Goal: Use online tool/utility: Use online tool/utility

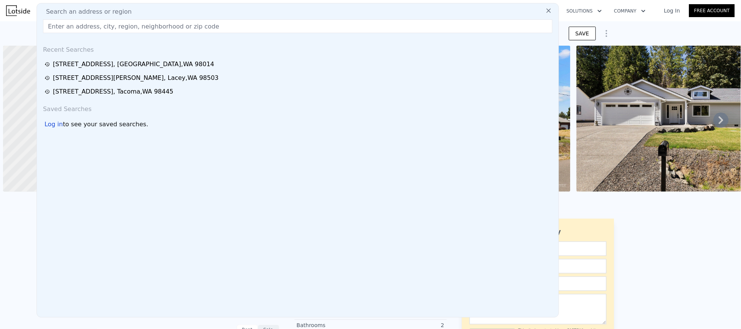
scroll to position [0, 3]
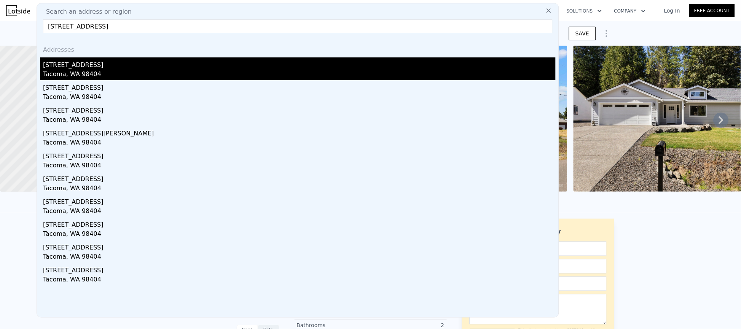
type input "6651 E Grandview Ave, Tacoma, WA 98404"
click at [81, 73] on div "Tacoma, WA 98404" at bounding box center [299, 75] width 513 height 11
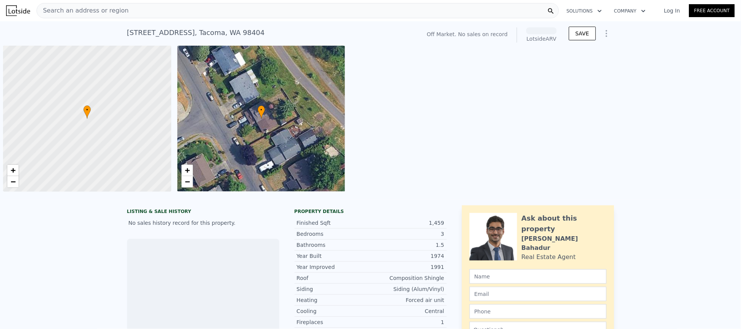
scroll to position [0, 3]
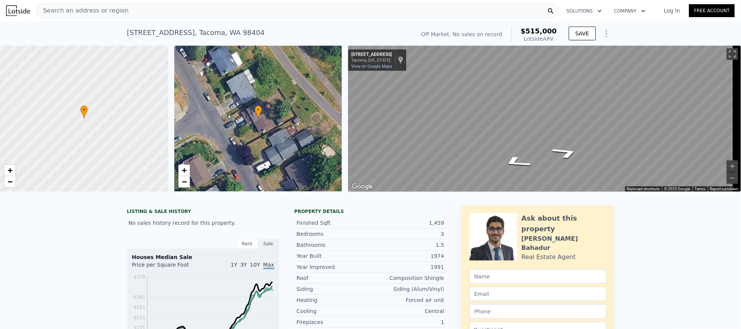
click at [291, 144] on div "• + − • + − ← Move left → Move right ↑ Move up ↓ Move down + Zoom in - Zoom out…" at bounding box center [370, 119] width 741 height 146
click at [289, 96] on div "• + − • + − ← Move left → Move right ↑ Move up ↓ Move down + Zoom in - Zoom out…" at bounding box center [370, 119] width 741 height 146
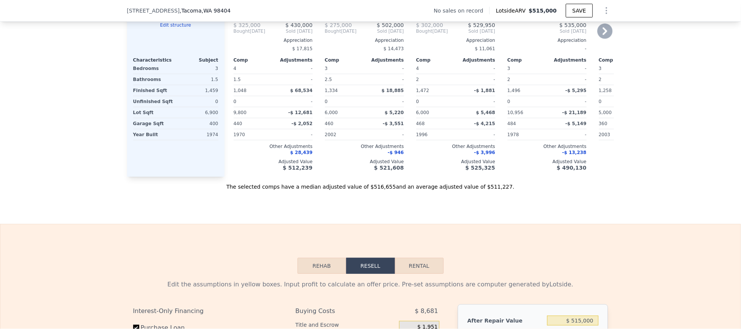
scroll to position [1081, 0]
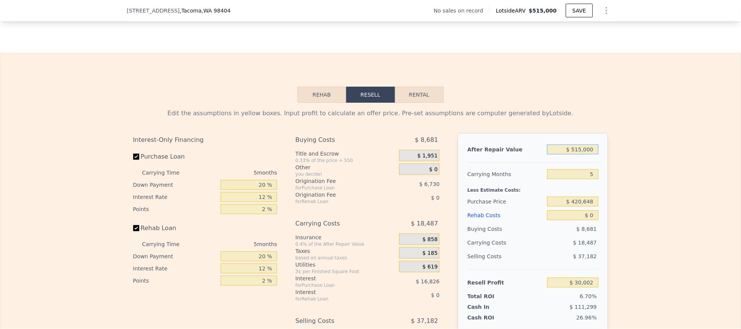
click at [575, 154] on input "$ 515,000" at bounding box center [572, 150] width 51 height 10
type input "$ 350"
type input "-$ 447,184"
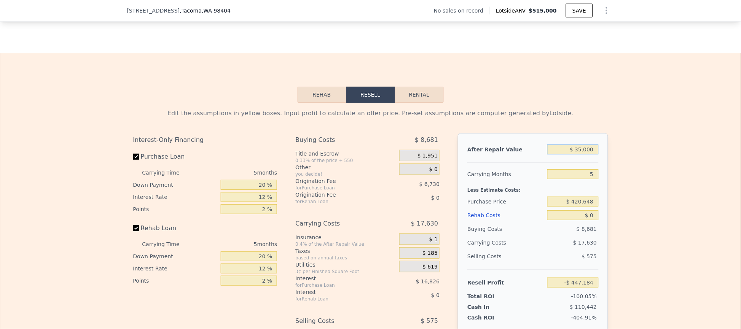
type input "$ 350,000"
type input "-$ 122,987"
type input "$ 350,000"
click at [583, 183] on div "After Repair Value $ 350,000 Carrying Months 5 Less Estimate Costs: Purchase Pr…" at bounding box center [533, 239] width 150 height 212
click at [584, 179] on input "5" at bounding box center [572, 174] width 51 height 10
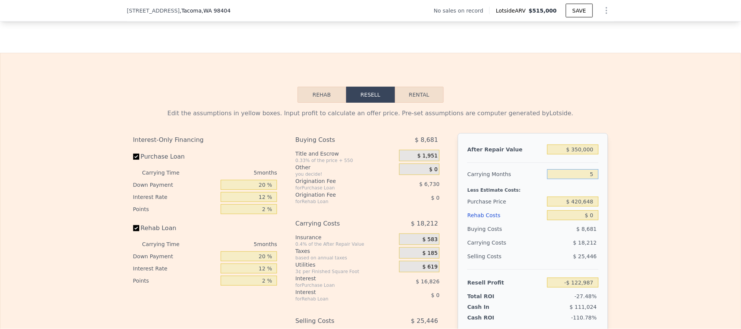
click at [584, 179] on input "5" at bounding box center [572, 174] width 51 height 10
type input "4"
type input "-$ 119,345"
type input "4"
click at [631, 201] on div "Edit the assumptions in yellow boxes. Input profit to calculate an offer price.…" at bounding box center [370, 244] width 740 height 283
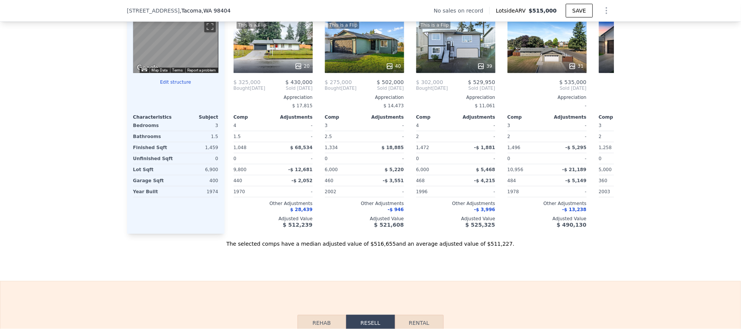
scroll to position [682, 0]
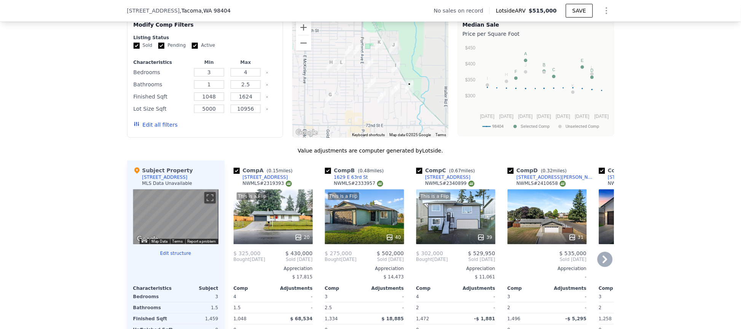
type input "$ 515,000"
type input "5"
type input "$ 30,002"
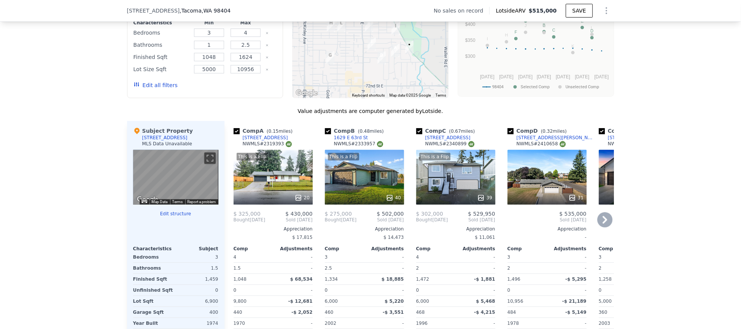
scroll to position [739, 0]
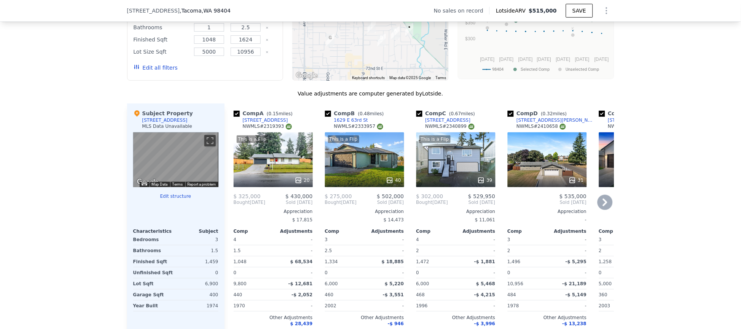
click at [563, 181] on div "31" at bounding box center [547, 159] width 79 height 55
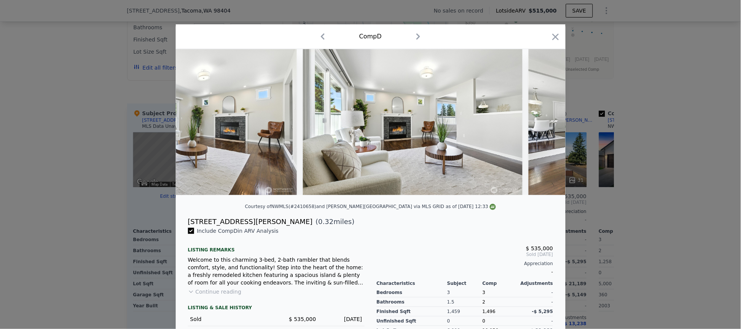
scroll to position [0, 1409]
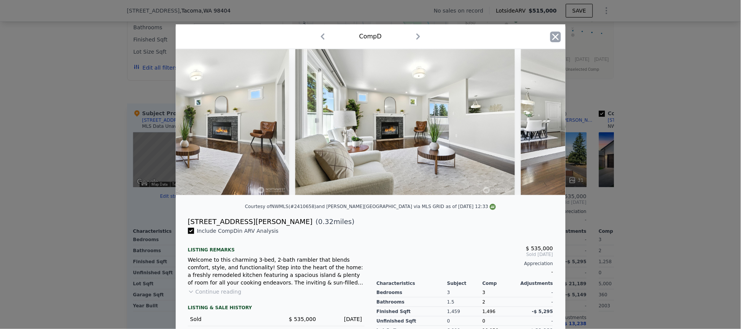
click at [552, 38] on icon "button" at bounding box center [555, 36] width 6 height 6
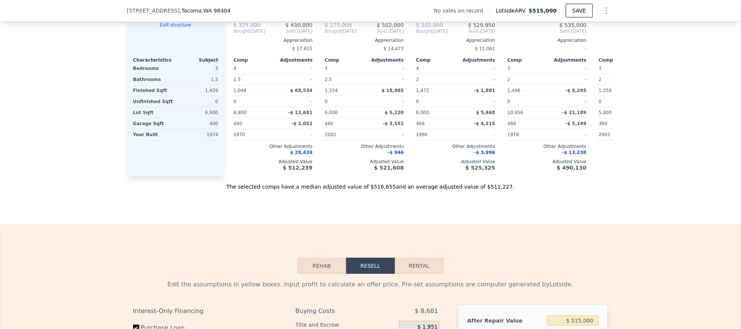
scroll to position [1024, 0]
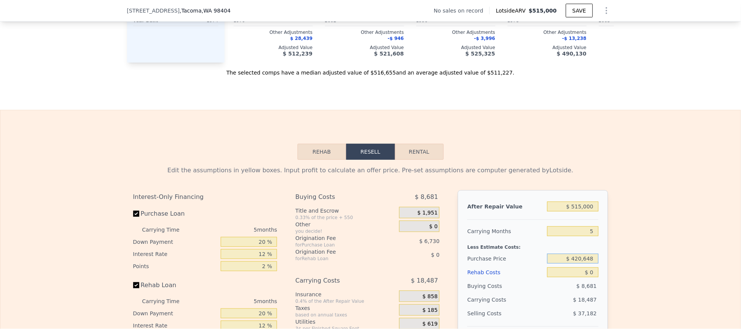
click at [581, 264] on input "$ 420,648" at bounding box center [572, 259] width 51 height 10
type input "$ 350,000"
click at [629, 229] on div "Edit the assumptions in yellow boxes. Input profit to calculate an offer price.…" at bounding box center [370, 301] width 740 height 283
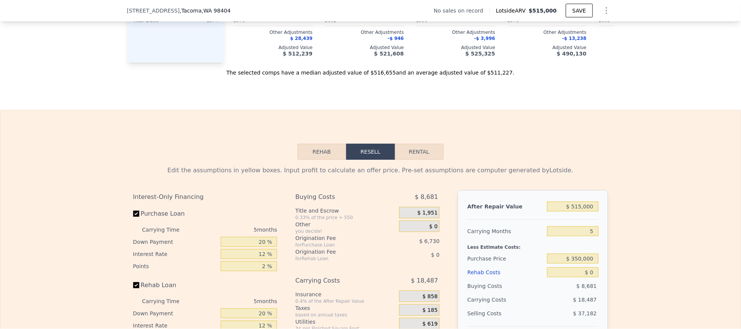
type input "$ 104,840"
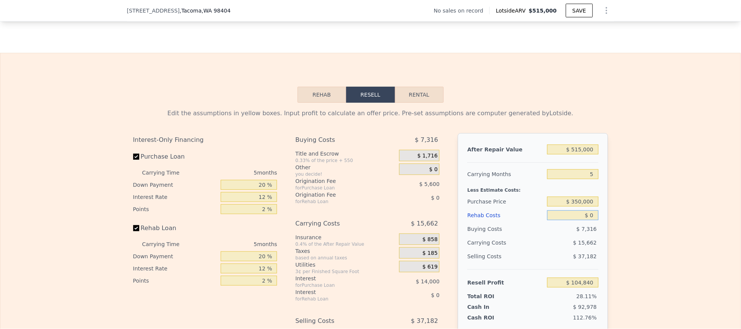
click at [580, 220] on input "$ 0" at bounding box center [572, 215] width 51 height 10
type input "$ 40"
type input "$ 104,799"
type input "$ 400"
type input "$ 104,419"
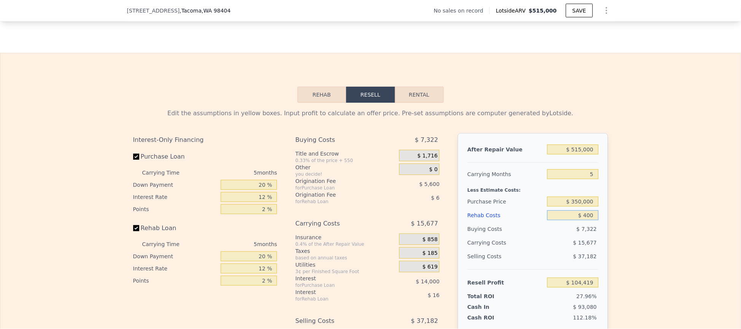
type input "$ 4,000"
type input "$ 100,616"
click at [671, 202] on div "Edit the assumptions in yellow boxes. Input profit to calculate an offer price.…" at bounding box center [370, 244] width 740 height 283
click at [590, 220] on input "$ 4,000" at bounding box center [572, 215] width 51 height 10
type input "$ 40,000"
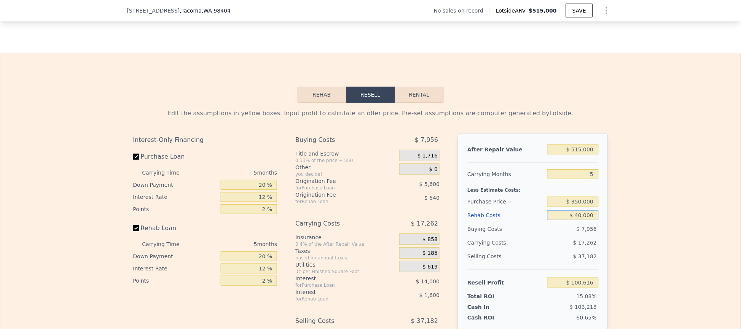
type input "$ 62,600"
type input "$ 40,000"
click at [640, 201] on div "Edit the assumptions in yellow boxes. Input profit to calculate an offer price.…" at bounding box center [370, 244] width 740 height 283
click at [583, 179] on input "5" at bounding box center [572, 174] width 51 height 10
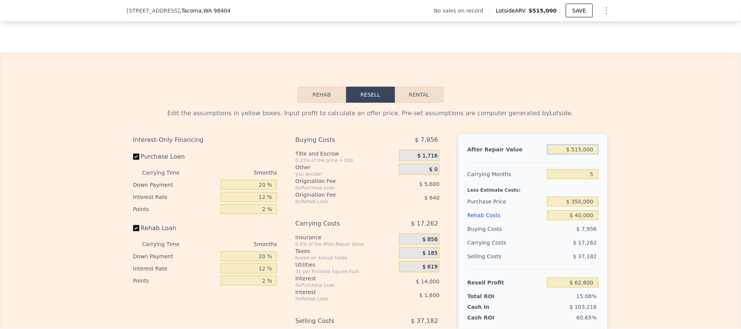
click at [585, 154] on input "$ 515,000" at bounding box center [572, 150] width 51 height 10
type input "$ 49"
type input "-$ 414,864"
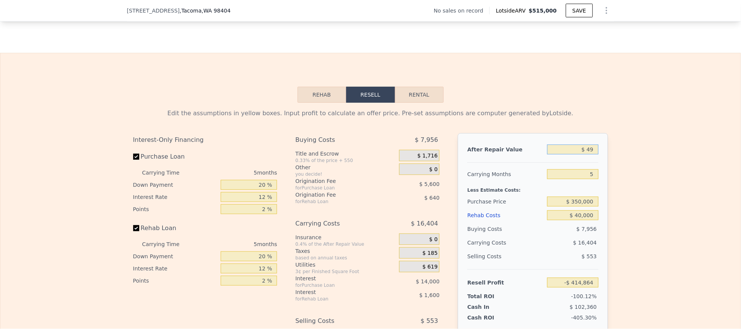
type input "$ 499"
type input "-$ 414,447"
type input "$ 4,990"
type input "-$ 410,284"
type input "$ 49,900"
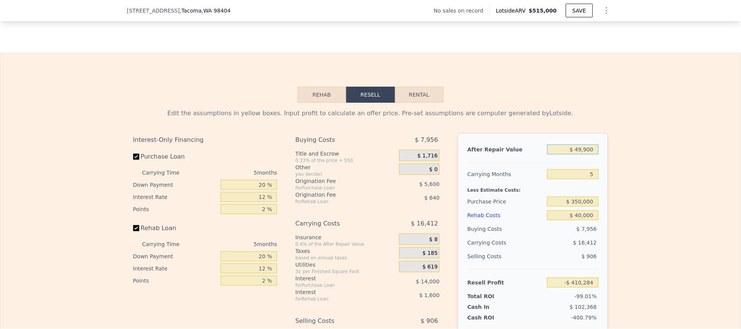
type input "-$ 368,643"
type input "$ 499,000"
type input "$ 47,764"
click at [664, 141] on div "Edit the assumptions in yellow boxes. Input profit to calculate an offer price.…" at bounding box center [370, 244] width 740 height 283
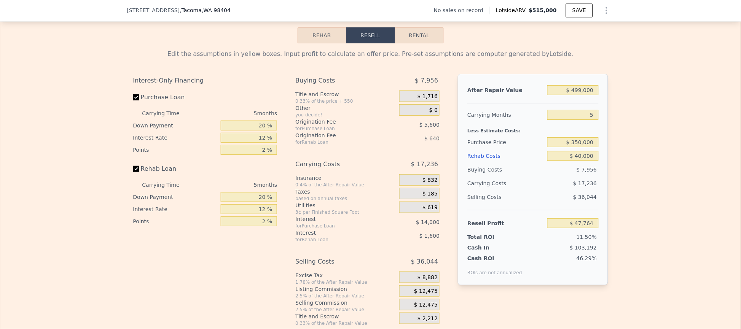
scroll to position [1196, 0]
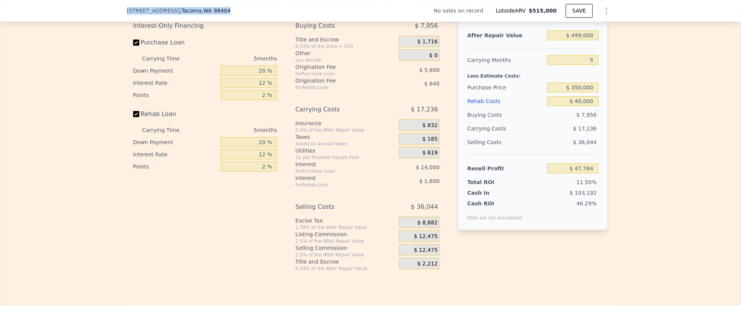
drag, startPoint x: 118, startPoint y: 11, endPoint x: 233, endPoint y: 16, distance: 114.7
click at [233, 16] on div "[STREET_ADDRESS] No sales on record Lotside ARV $515,000 SAVE" at bounding box center [370, 11] width 741 height 22
copy div "[STREET_ADDRESS]"
type input "$ 515,000"
type input "$ 0"
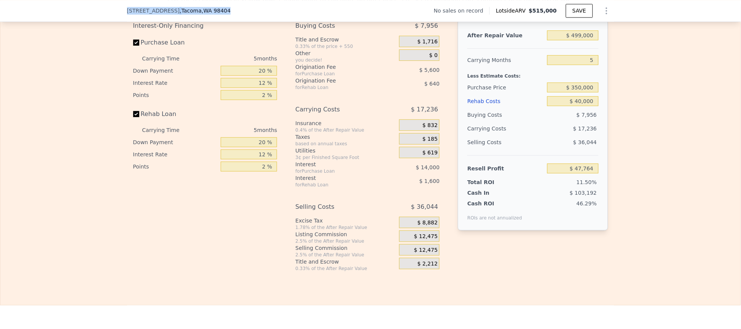
type input "$ 30,002"
click at [133, 117] on input "Rehab Loan" at bounding box center [136, 114] width 6 height 6
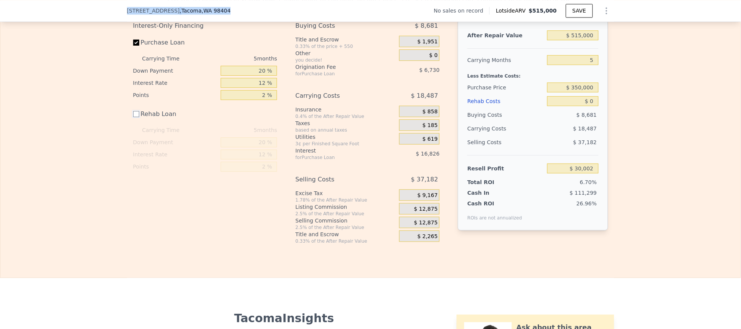
click at [133, 117] on input "Rehab Loan" at bounding box center [136, 114] width 6 height 6
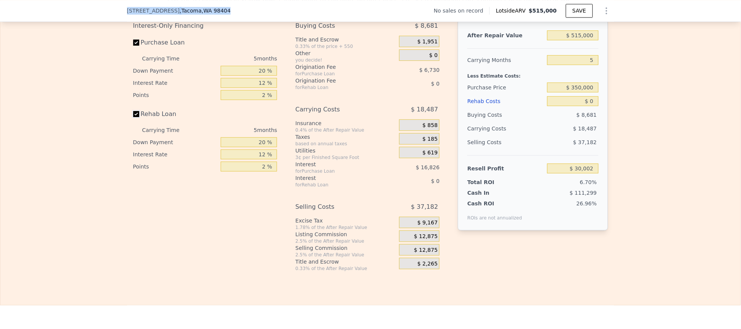
click at [133, 117] on input "Rehab Loan" at bounding box center [136, 114] width 6 height 6
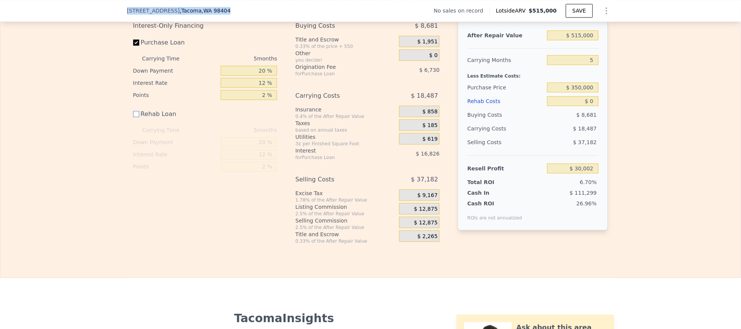
click at [133, 117] on input "Rehab Loan" at bounding box center [136, 114] width 6 height 6
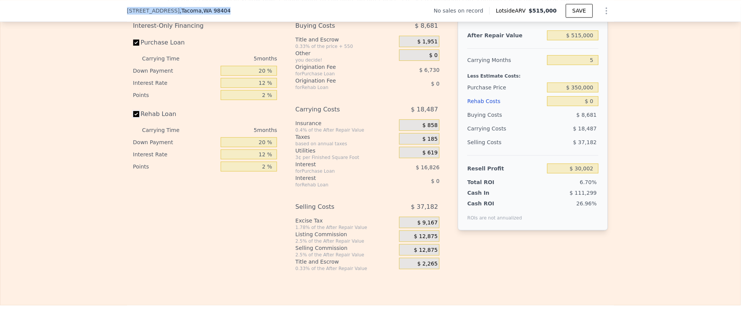
click at [133, 117] on input "Rehab Loan" at bounding box center [136, 114] width 6 height 6
checkbox input "false"
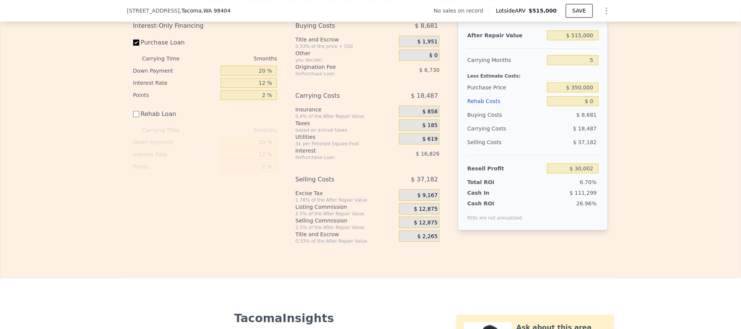
click at [691, 170] on div "Edit the assumptions in yellow boxes. Input profit to calculate an offer price.…" at bounding box center [370, 117] width 740 height 256
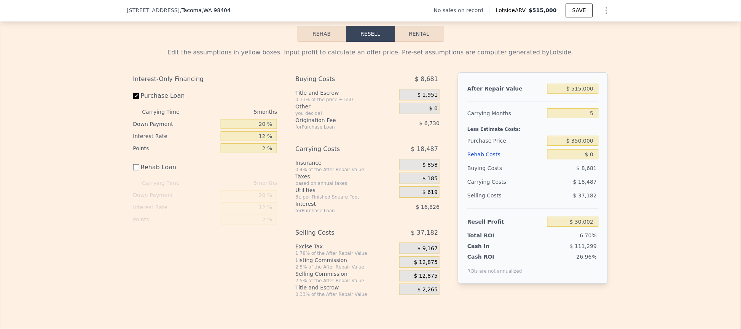
scroll to position [1139, 0]
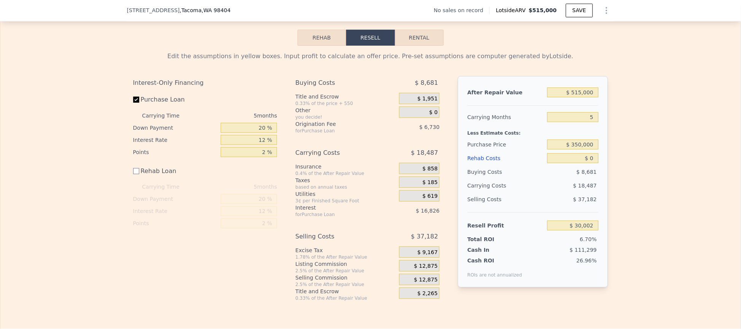
drag, startPoint x: 582, startPoint y: 117, endPoint x: 581, endPoint y: 112, distance: 5.1
click at [582, 106] on div at bounding box center [532, 102] width 131 height 6
click at [581, 97] on input "$ 515,000" at bounding box center [572, 93] width 51 height 10
type input "$ 45"
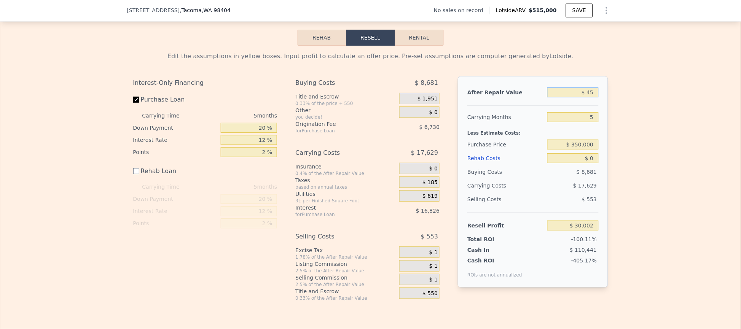
type input "-$ 447,466"
type input "$ 450"
type input "-$ 447,090"
type input "$ 450,000"
type input "-$ 30,267"
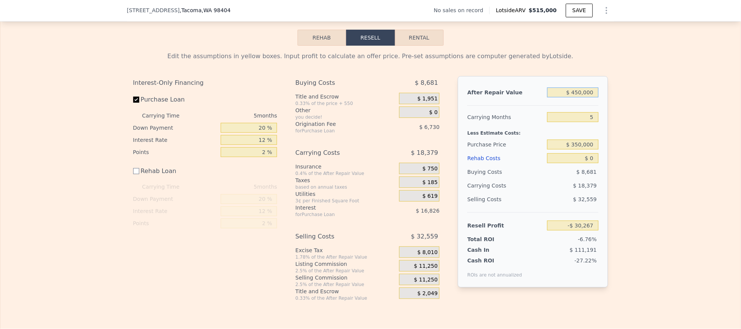
type input "$ 450,000"
click at [580, 163] on input "$ 0" at bounding box center [572, 158] width 51 height 10
type input "$ 20"
type input "-$ 30,287"
type input "$ 200"
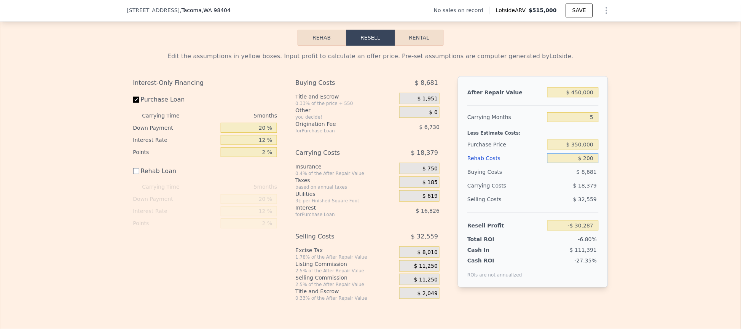
type input "-$ 30,467"
type input "$ 2,000"
type input "-$ 32,267"
type input "$ 20,000"
type input "-$ 50,267"
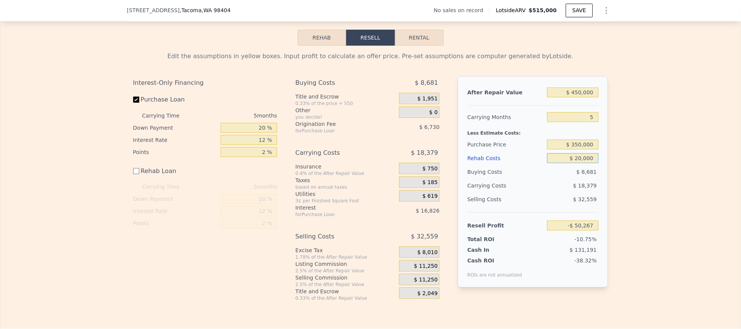
type input "$ 20,000"
click at [649, 178] on div "Edit the assumptions in yellow boxes. Input profit to calculate an offer price.…" at bounding box center [370, 174] width 740 height 256
click at [572, 122] on input "5" at bounding box center [572, 117] width 51 height 10
click at [571, 165] on div "$ 20,000" at bounding box center [572, 158] width 51 height 14
click at [571, 150] on input "$ 350,000" at bounding box center [572, 145] width 51 height 10
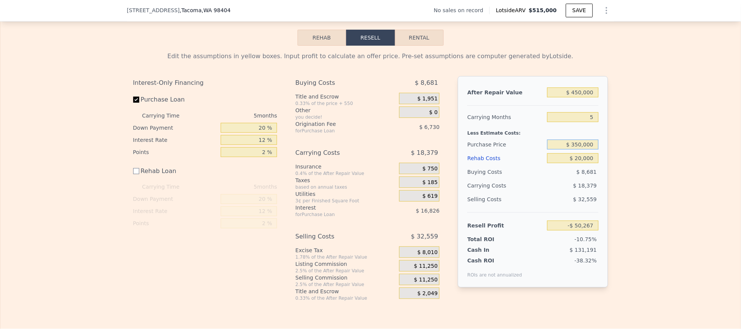
click at [571, 150] on input "$ 350,000" at bounding box center [572, 145] width 51 height 10
click at [569, 163] on input "$ 20,000" at bounding box center [572, 158] width 51 height 10
type input "$ 24,571"
click at [572, 101] on div "After Repair Value $ 450,000 Carrying Months 5 Less Estimate Costs: Purchase Pr…" at bounding box center [533, 182] width 150 height 212
click at [574, 97] on input "$ 450,000" at bounding box center [572, 93] width 51 height 10
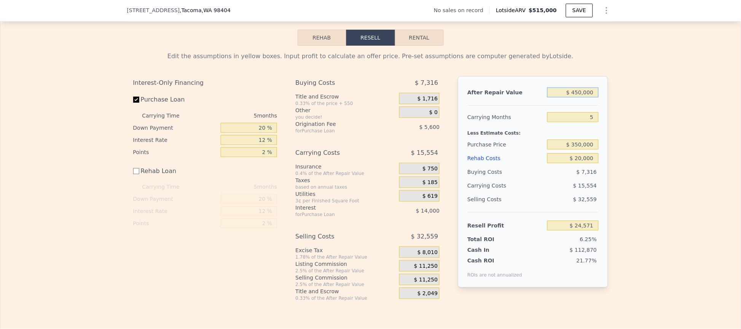
click at [579, 97] on input "$ 450,000" at bounding box center [572, 93] width 51 height 10
type input "$ 45,000"
type input "-$ 350,946"
type input "$ 4,000"
type input "-$ 388,961"
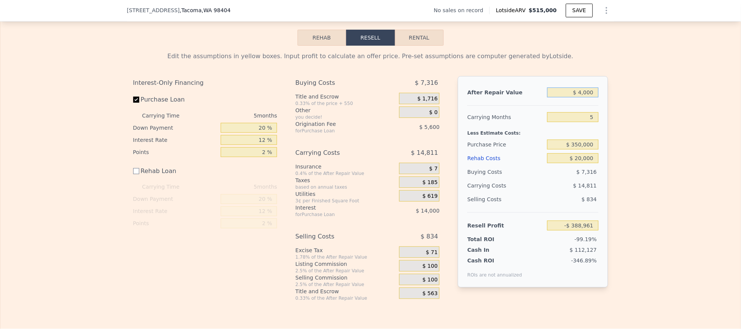
type input "$ 48,000"
type input "-$ 348,164"
type input "$ 480,000"
type input "$ 52,388"
type input "$ 480,000"
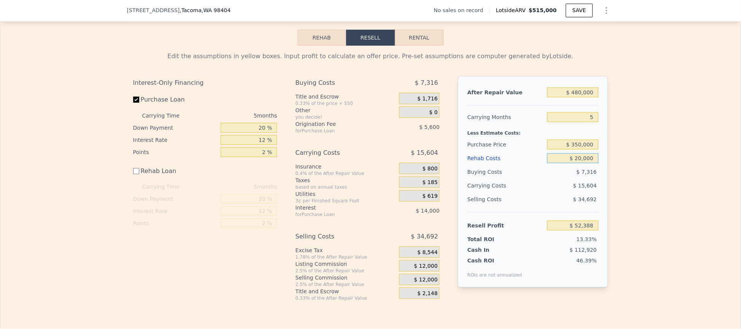
click at [587, 163] on input "$ 20,000" at bounding box center [572, 158] width 51 height 10
click at [577, 163] on input "$ 20,000" at bounding box center [572, 158] width 51 height 10
type input "$ 2,000"
type input "$ 70,388"
type input "$ 25,000"
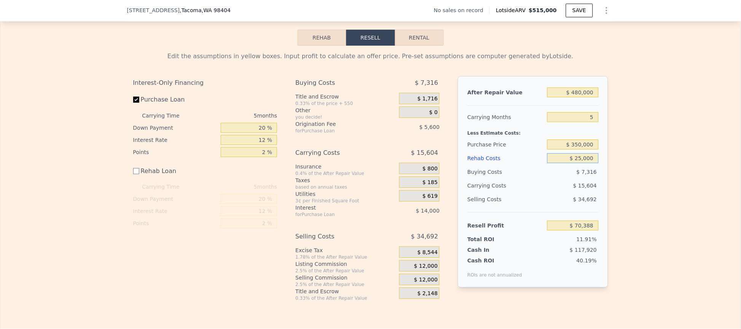
type input "$ 47,388"
type input "$ 25,000"
click at [133, 174] on input "Rehab Loan" at bounding box center [136, 171] width 6 height 6
checkbox input "true"
type input "$ 45,988"
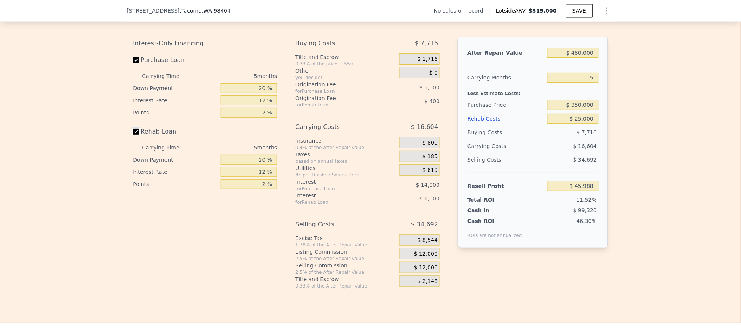
scroll to position [1196, 0]
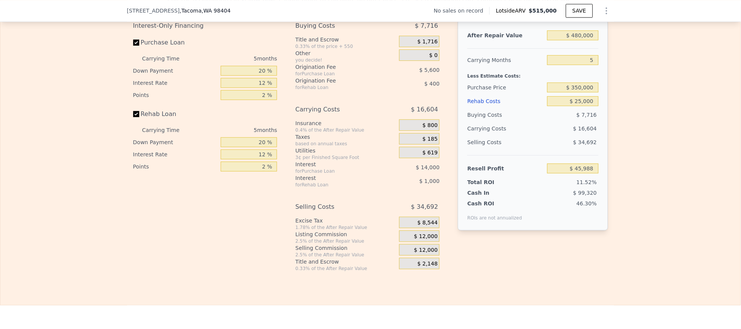
click at [425, 240] on span "$ 12,000" at bounding box center [426, 236] width 24 height 7
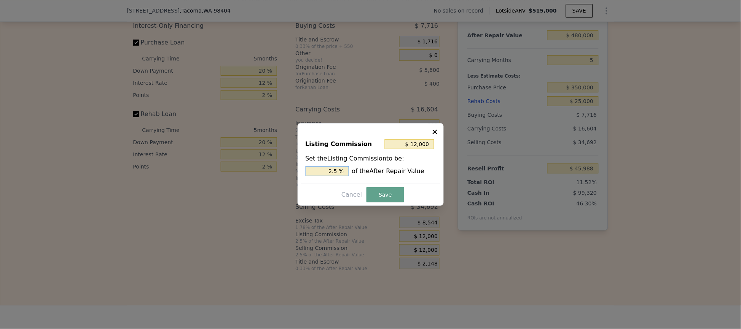
click at [335, 172] on input "2.5 %" at bounding box center [327, 171] width 43 height 10
type input "$ 9,600"
type input "2 %"
type input "$ 4,800"
type input "1 %"
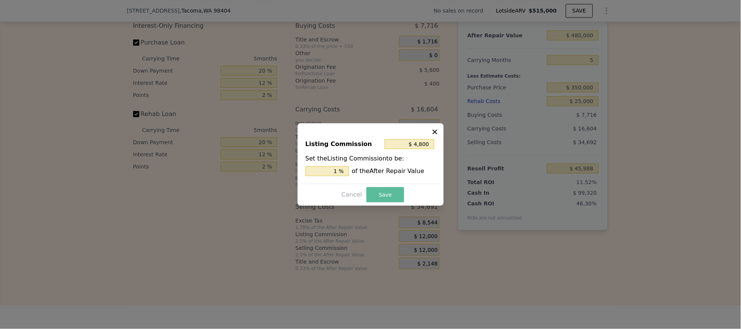
click at [379, 196] on button "Save" at bounding box center [384, 194] width 37 height 15
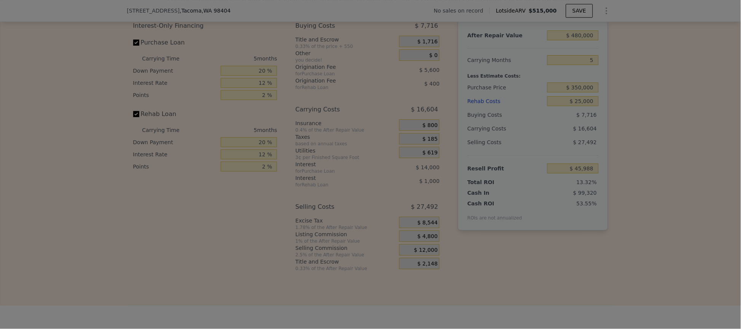
type input "$ 53,188"
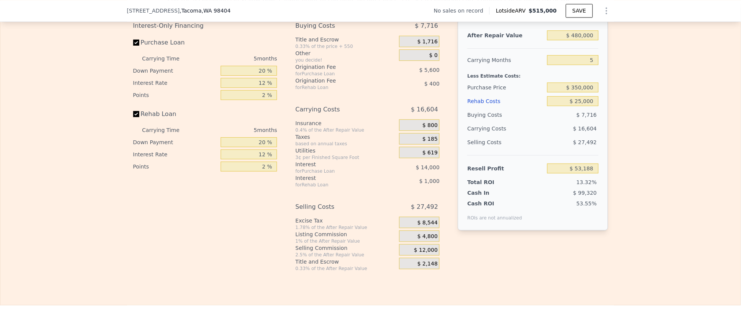
click at [695, 217] on div "Edit the assumptions in yellow boxes. Input profit to calculate an offer price.…" at bounding box center [370, 130] width 740 height 283
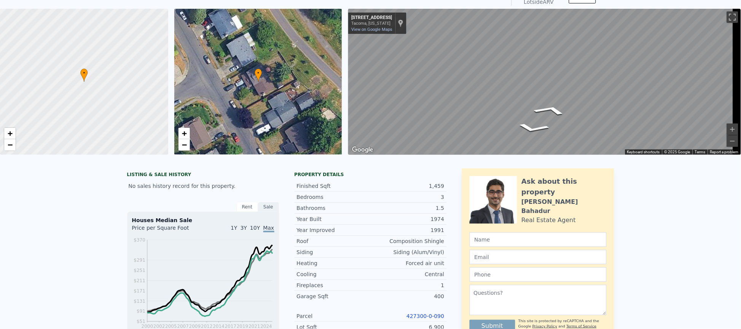
scroll to position [0, 0]
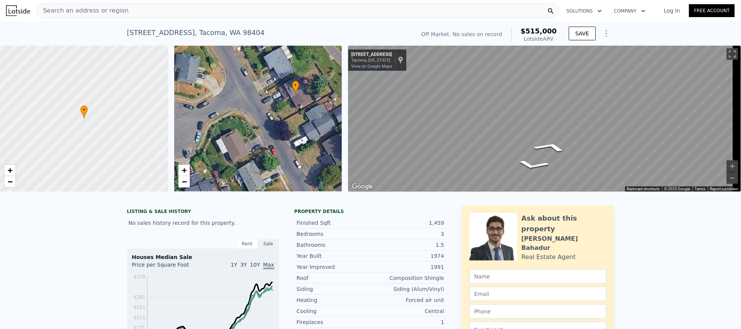
drag, startPoint x: 282, startPoint y: 122, endPoint x: 320, endPoint y: 97, distance: 44.7
click at [320, 97] on div "• + −" at bounding box center [258, 119] width 168 height 146
type input "$ 515,000"
type input "$ 0"
type input "$ 30,002"
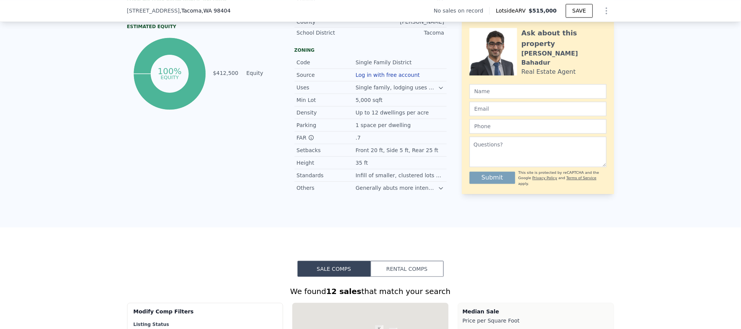
scroll to position [397, 0]
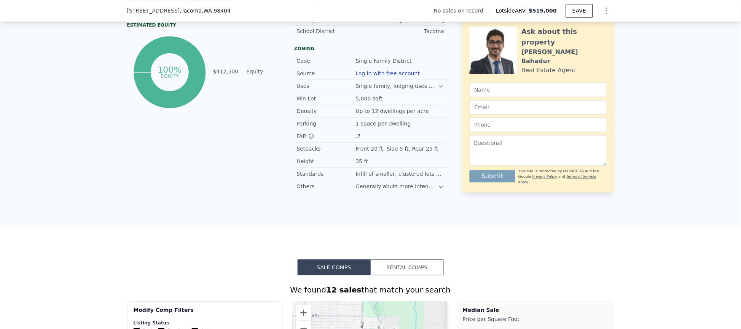
click at [438, 190] on icon at bounding box center [441, 187] width 6 height 6
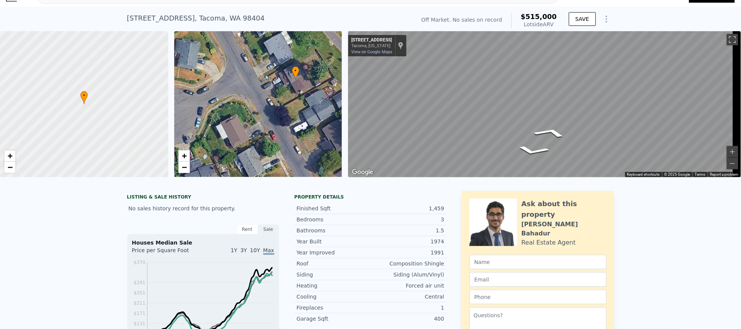
scroll to position [3, 0]
